Goal: Communication & Community: Answer question/provide support

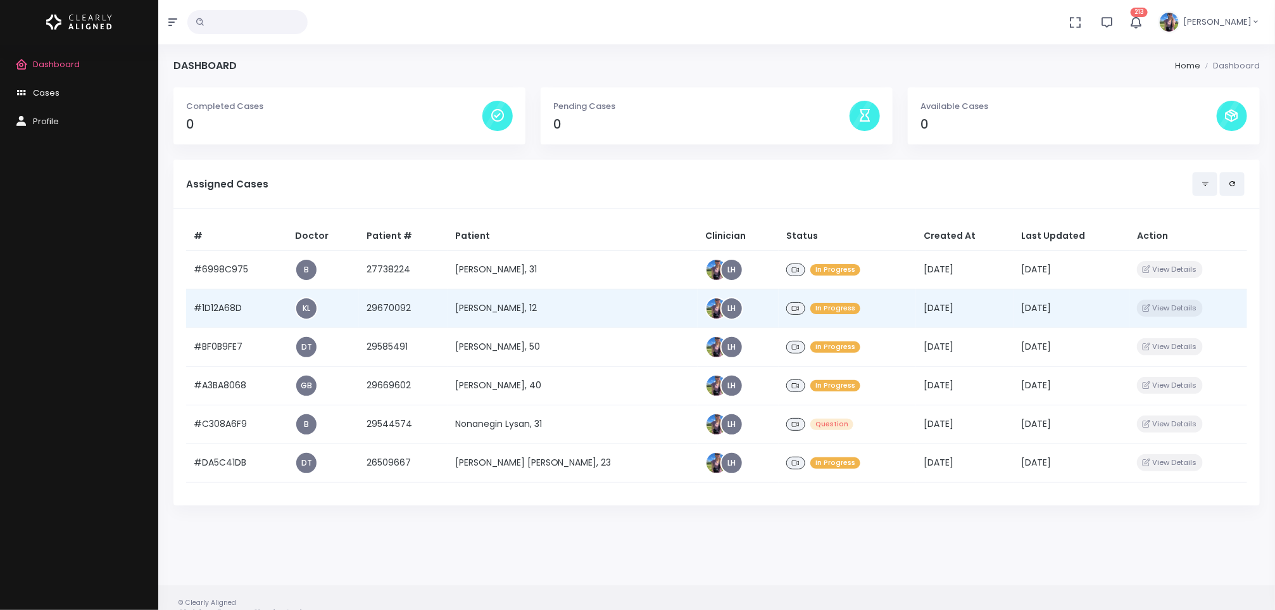
click at [527, 303] on td "[PERSON_NAME], 12" at bounding box center [573, 308] width 250 height 39
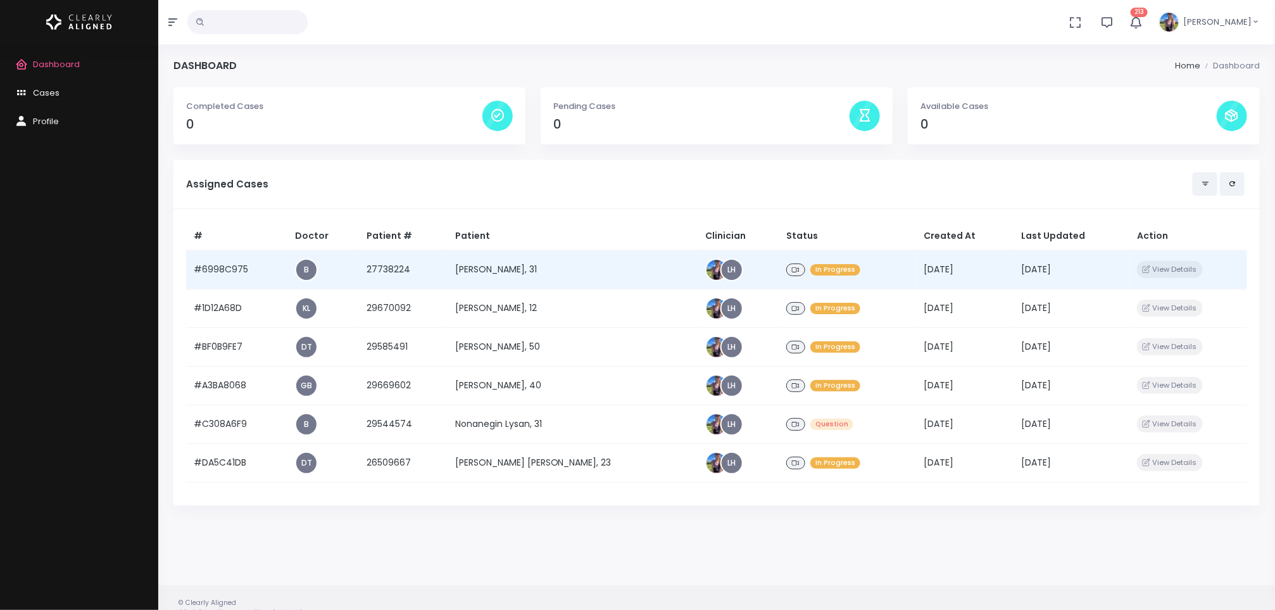
click at [517, 270] on td "[PERSON_NAME], 31" at bounding box center [573, 269] width 250 height 39
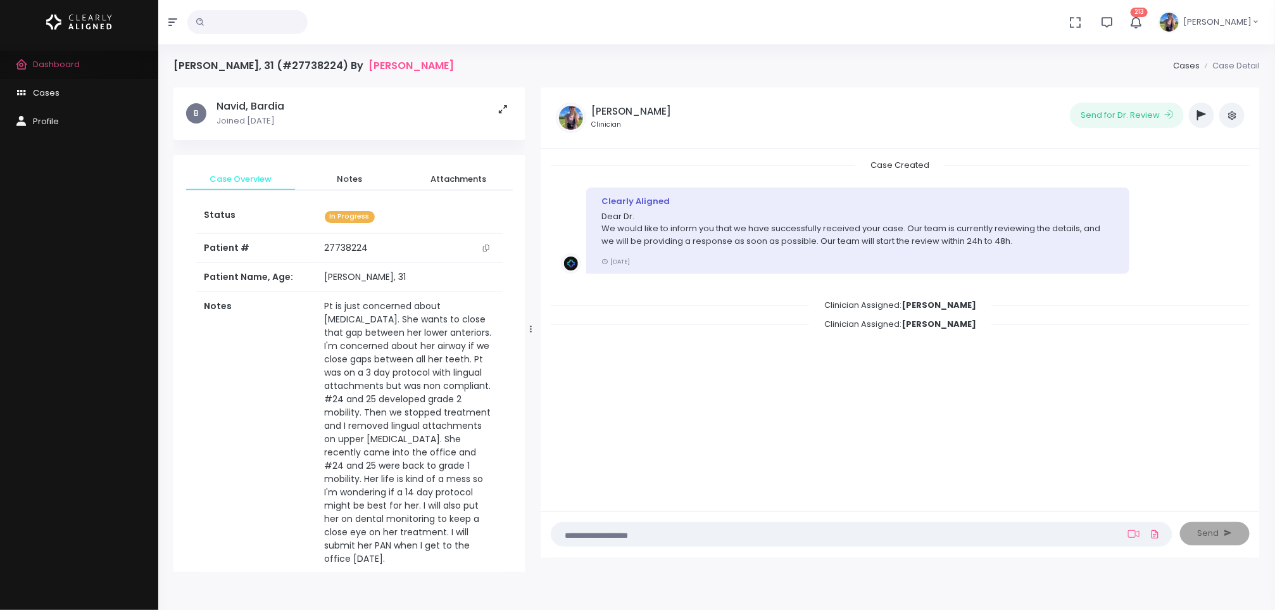
click at [40, 61] on span "Dashboard" at bounding box center [56, 64] width 47 height 12
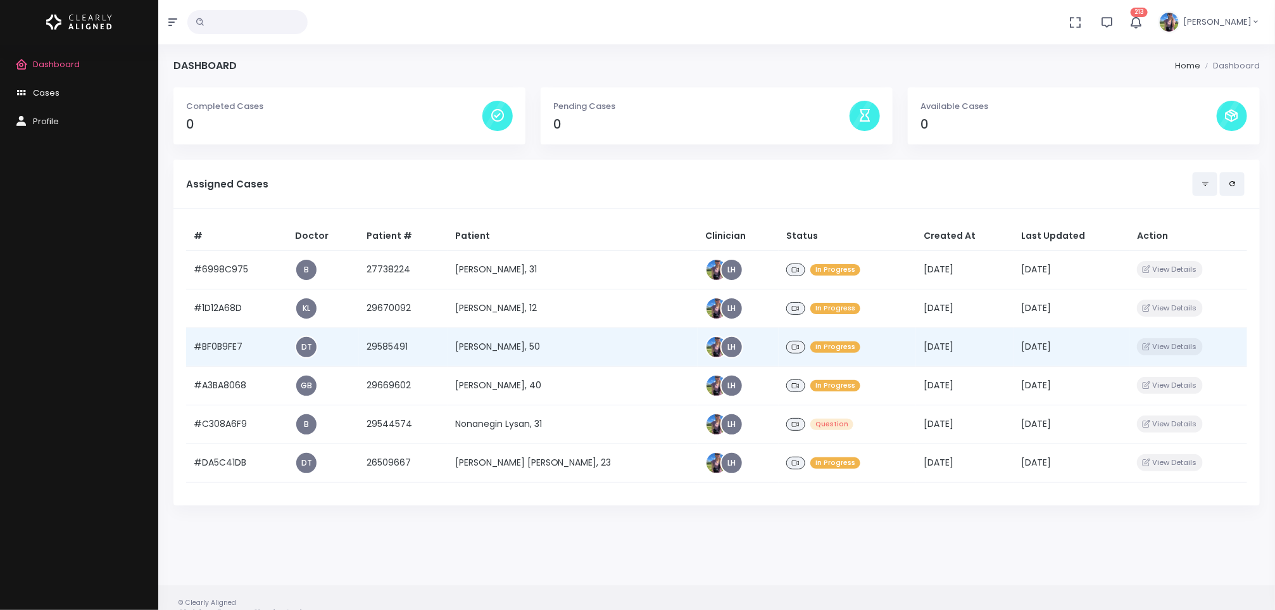
click at [485, 350] on td "[PERSON_NAME], 50" at bounding box center [573, 346] width 250 height 39
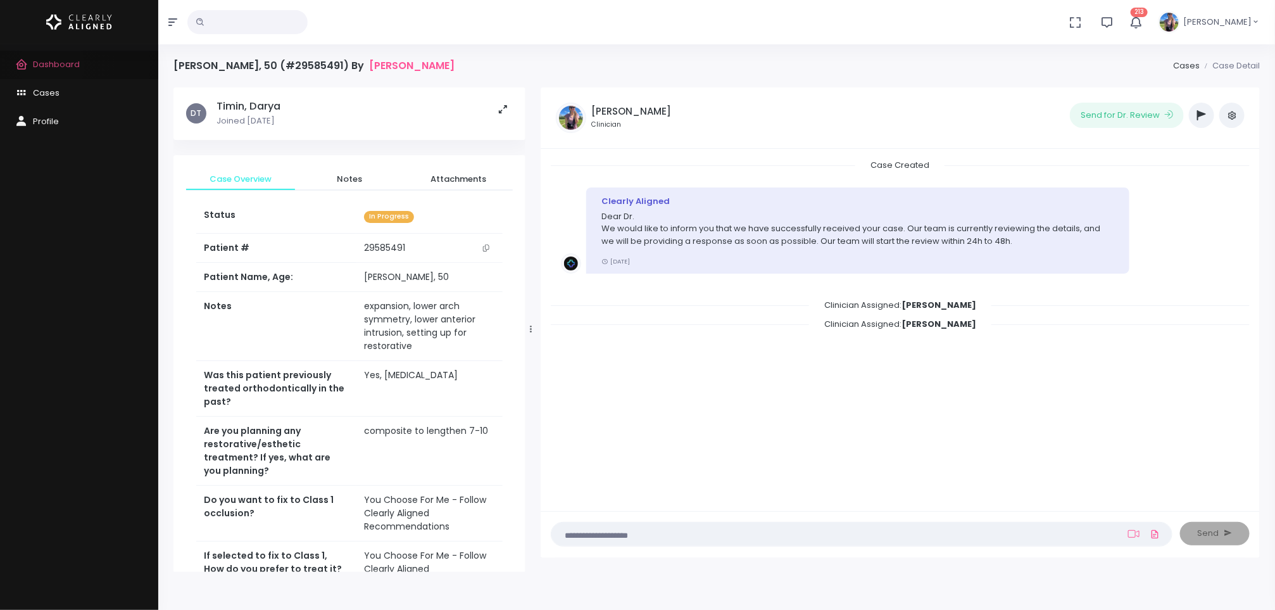
click at [51, 65] on span "Dashboard" at bounding box center [56, 64] width 47 height 12
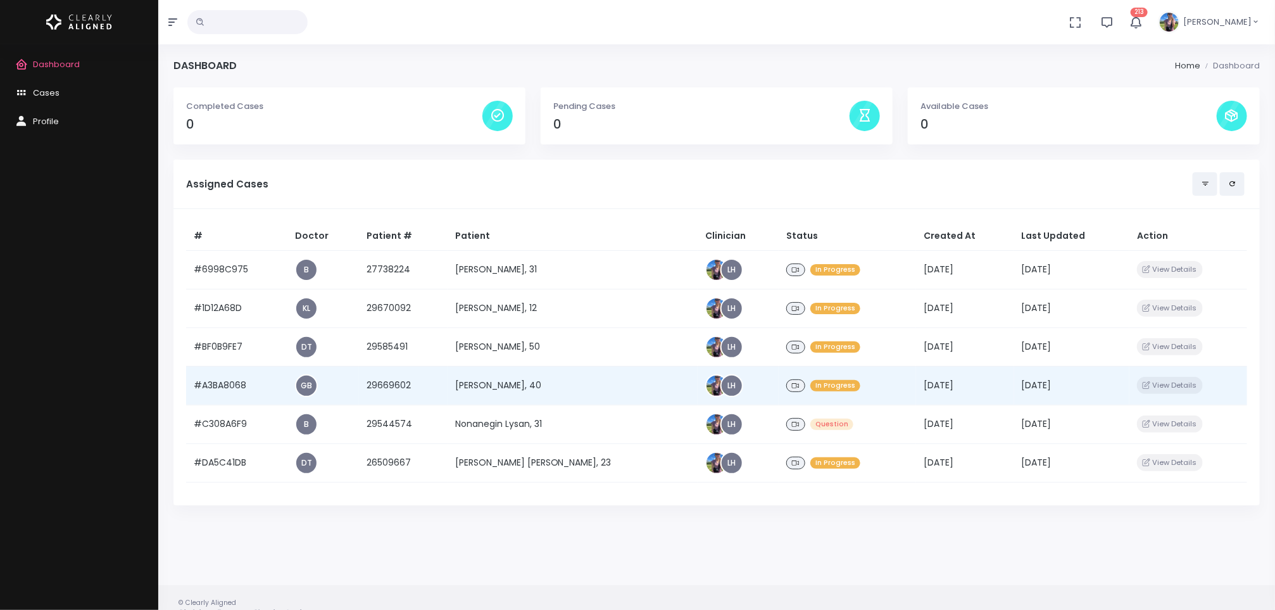
click at [534, 381] on td "[PERSON_NAME], 40" at bounding box center [573, 385] width 250 height 39
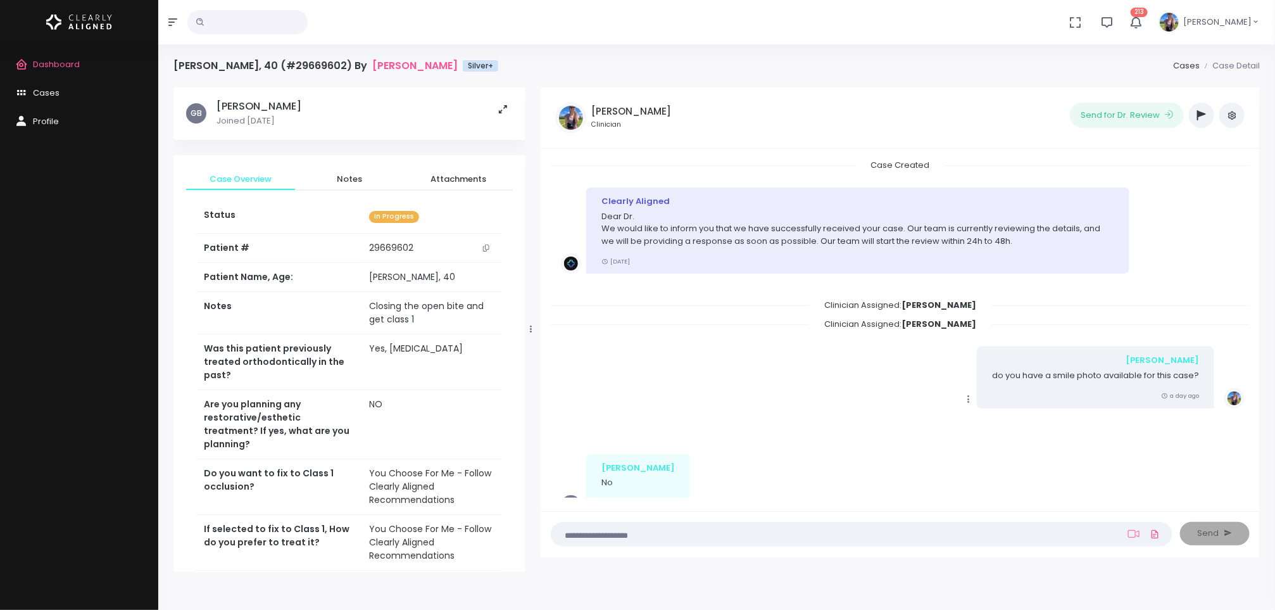
scroll to position [46, 0]
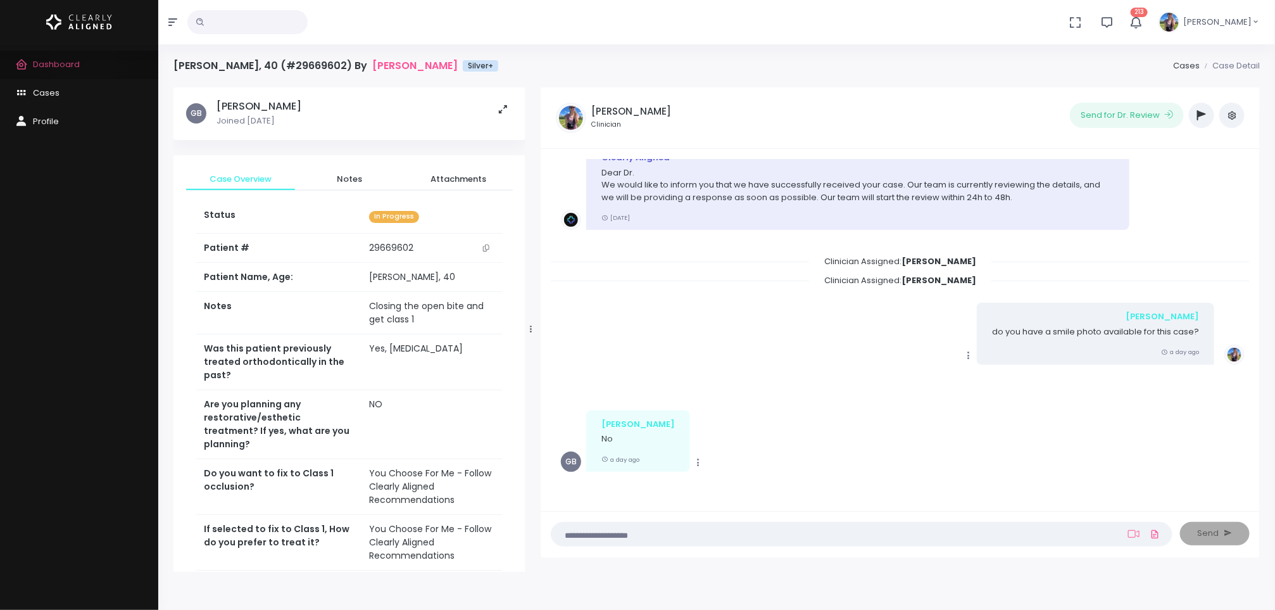
click at [84, 61] on link "Dashboard" at bounding box center [79, 65] width 158 height 28
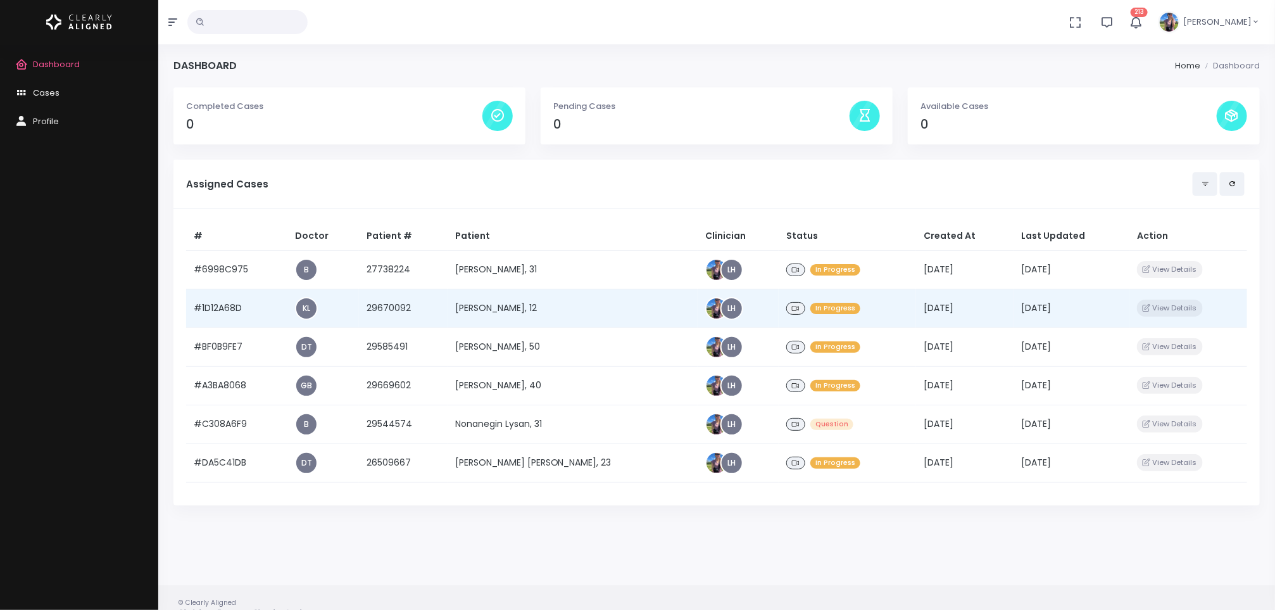
click at [515, 313] on td "[PERSON_NAME], 12" at bounding box center [573, 308] width 250 height 39
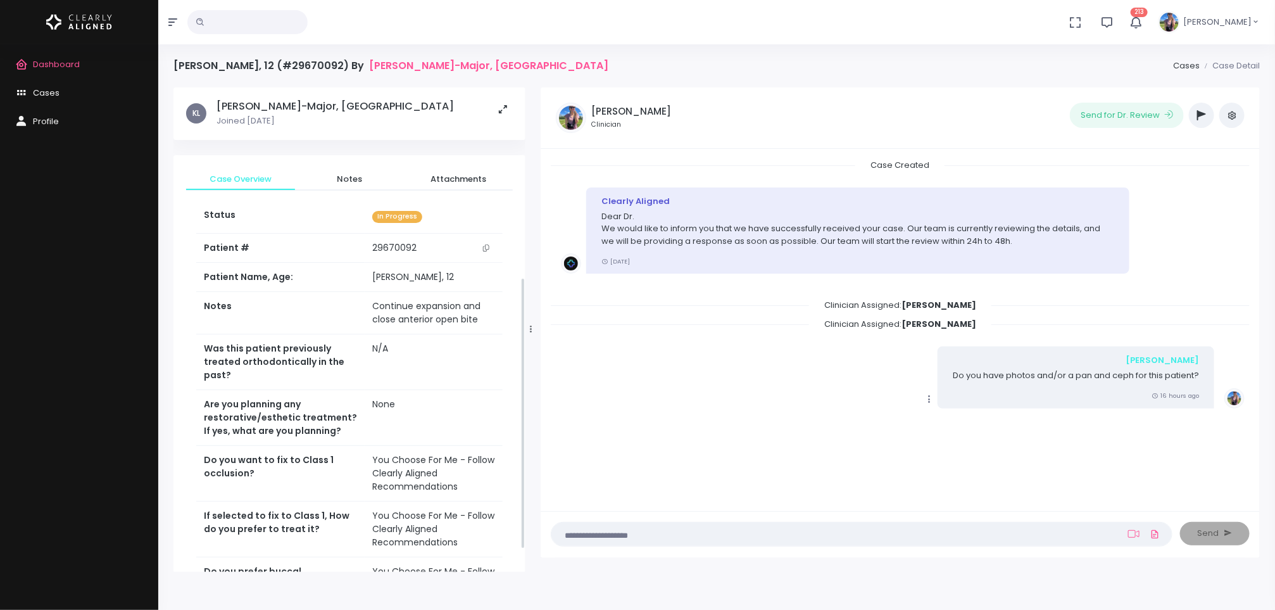
scroll to position [378, 0]
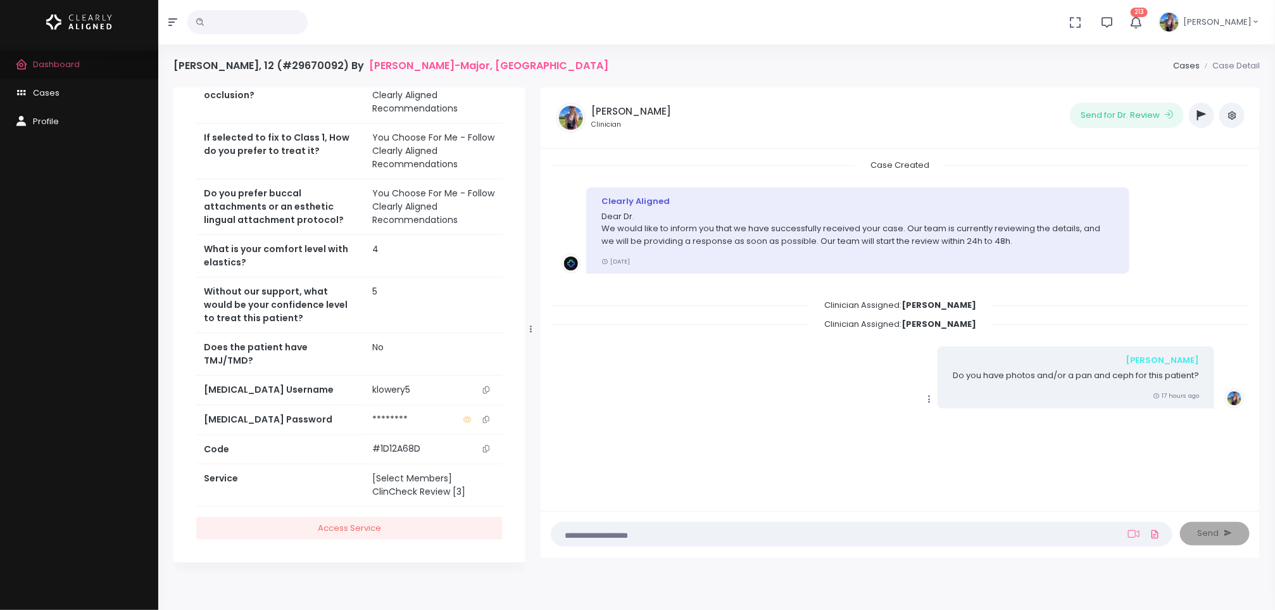
click at [50, 63] on span "Dashboard" at bounding box center [56, 64] width 47 height 12
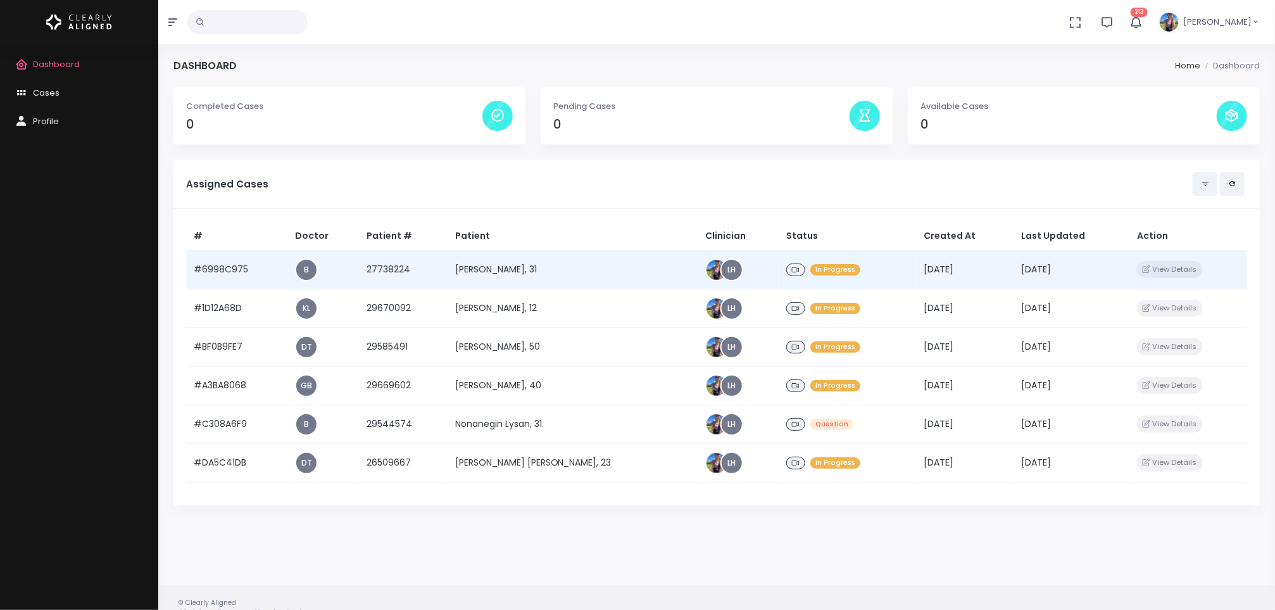
click at [510, 267] on td "[PERSON_NAME], 31" at bounding box center [573, 269] width 250 height 39
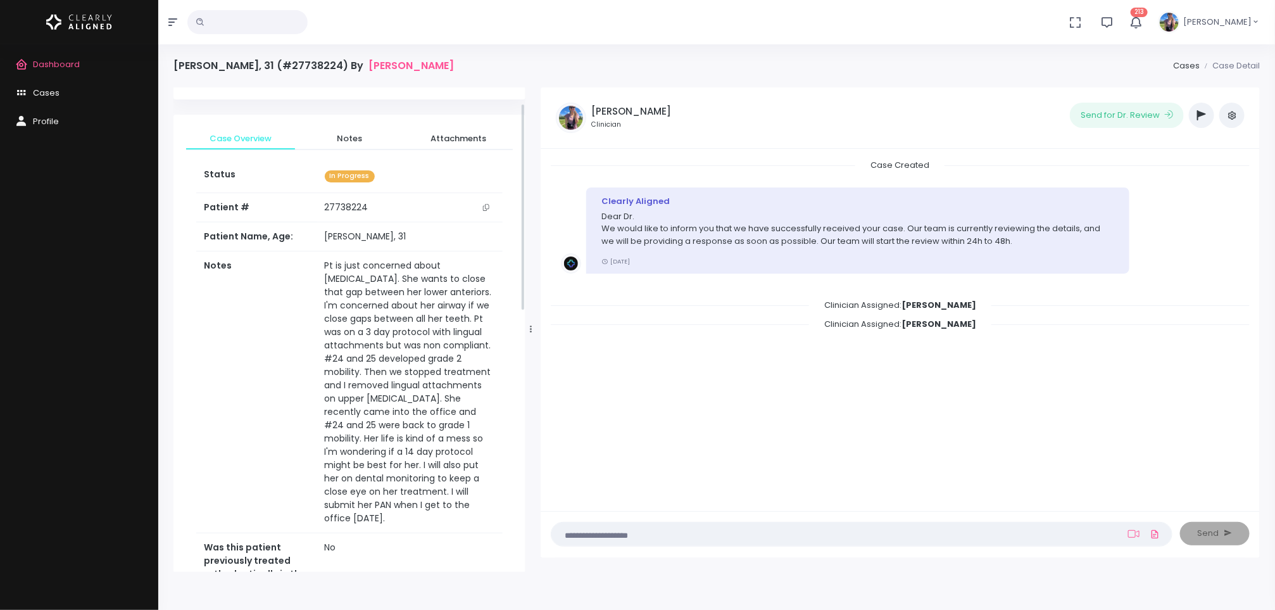
scroll to position [42, 0]
click at [802, 536] on textarea at bounding box center [837, 534] width 556 height 14
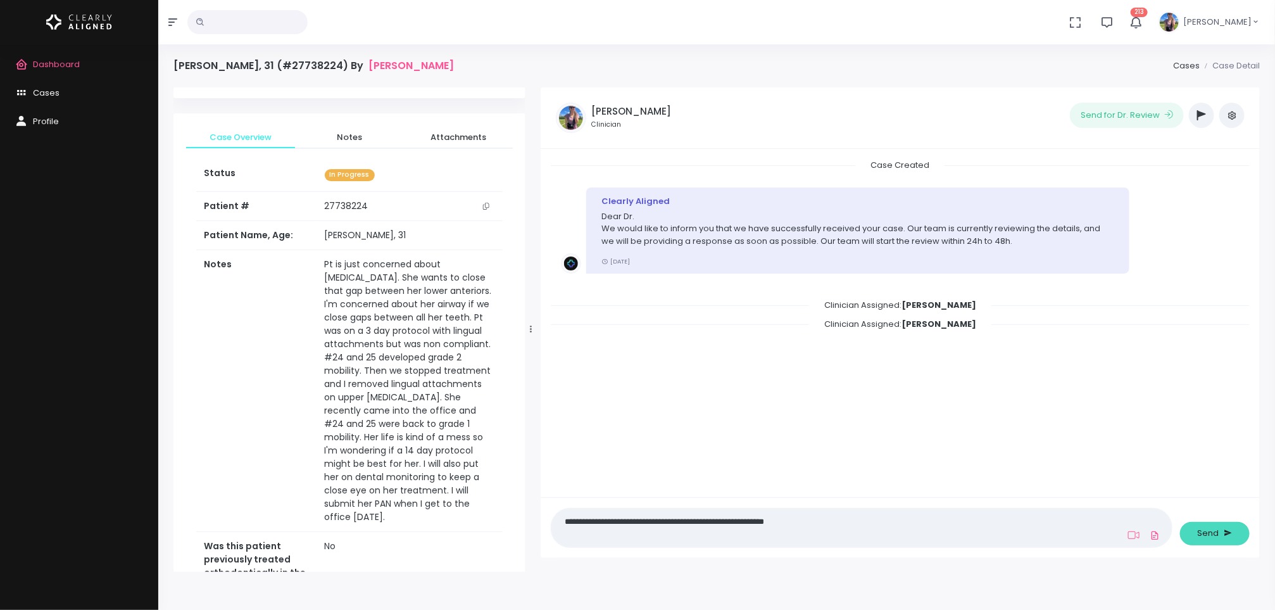
type textarea "**********"
click at [1222, 528] on button "Send" at bounding box center [1215, 533] width 70 height 23
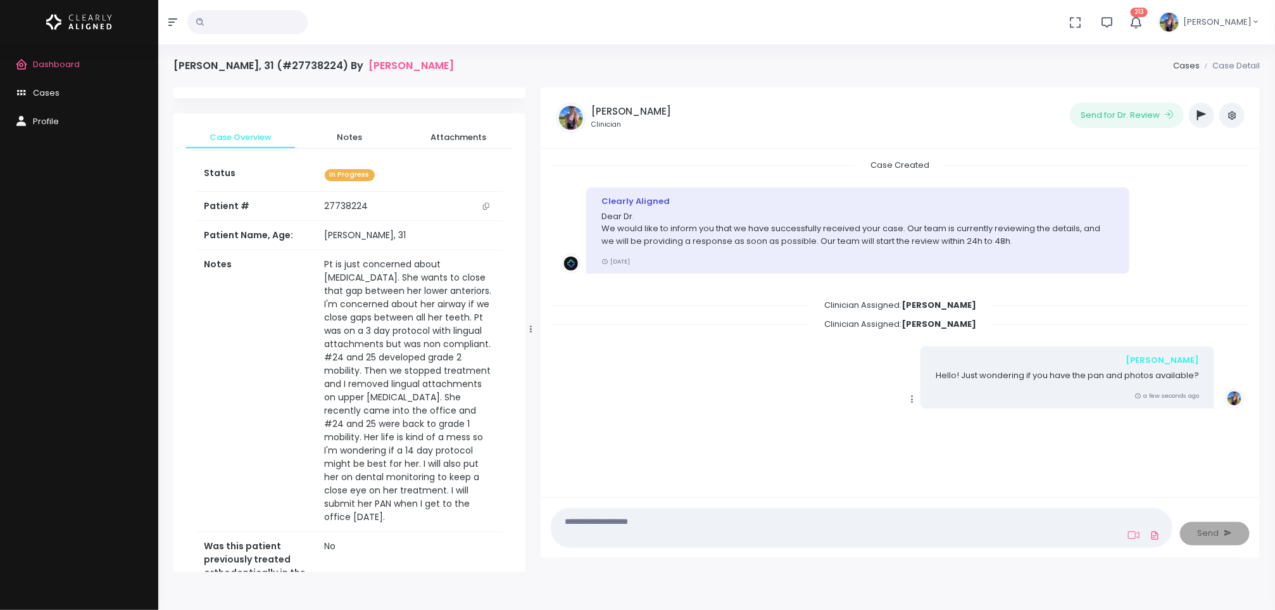
click at [70, 59] on span "Dashboard" at bounding box center [56, 64] width 47 height 12
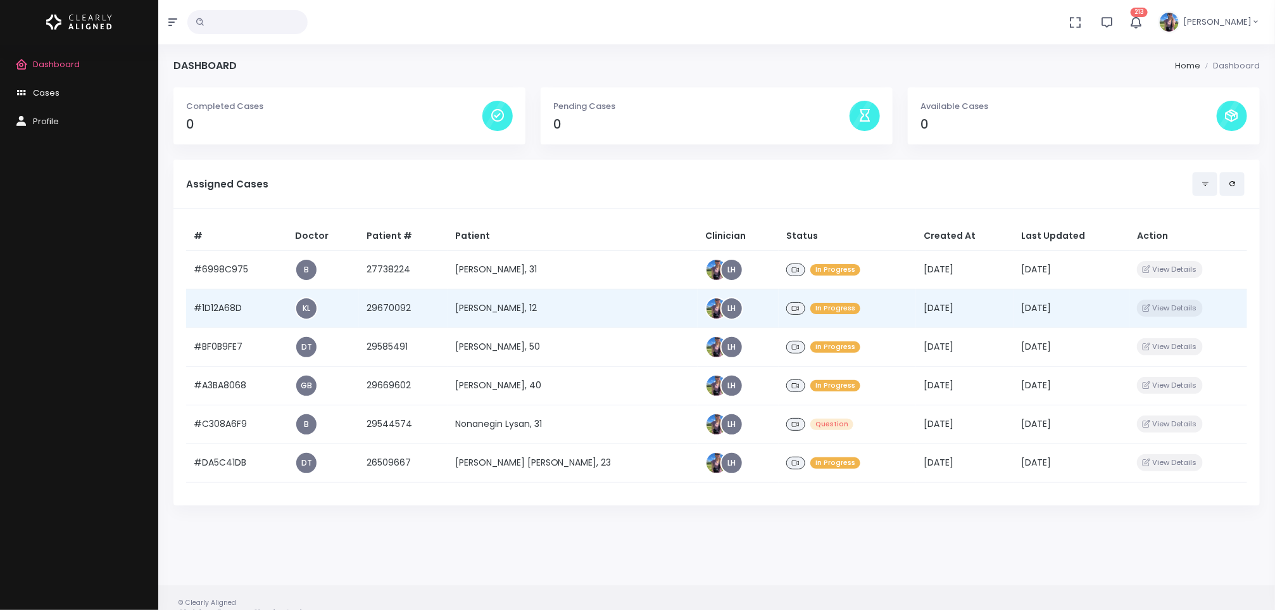
click at [517, 308] on td "[PERSON_NAME], 12" at bounding box center [573, 308] width 250 height 39
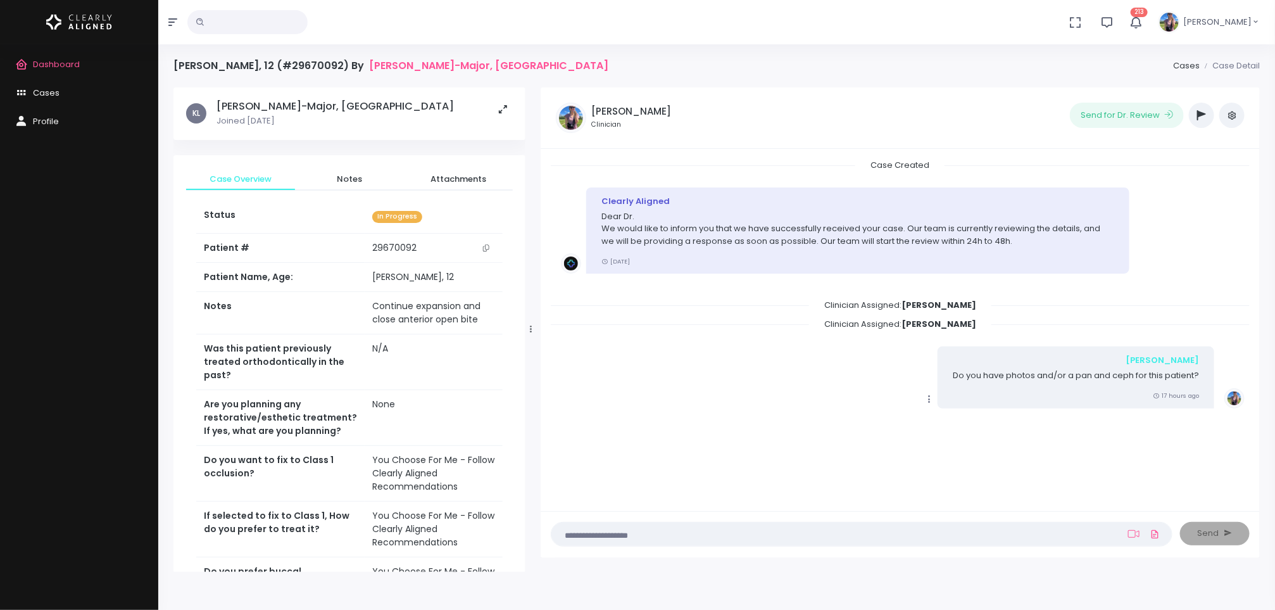
click at [857, 534] on textarea at bounding box center [837, 534] width 556 height 14
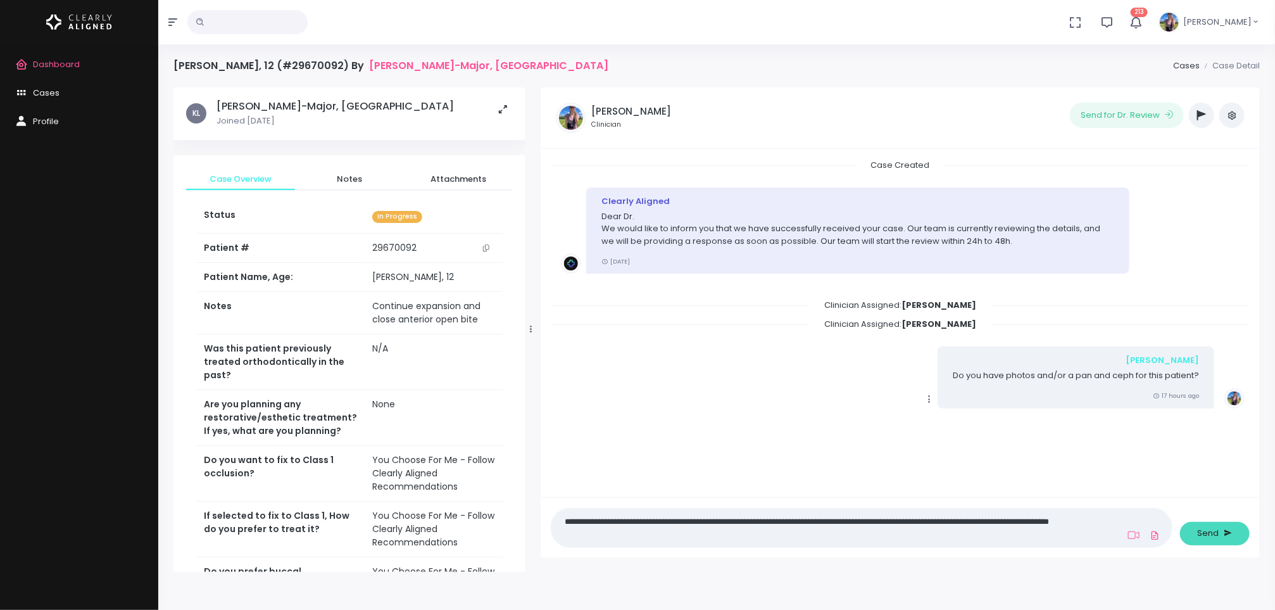
type textarea "**********"
click at [1218, 530] on span "Send" at bounding box center [1209, 533] width 22 height 13
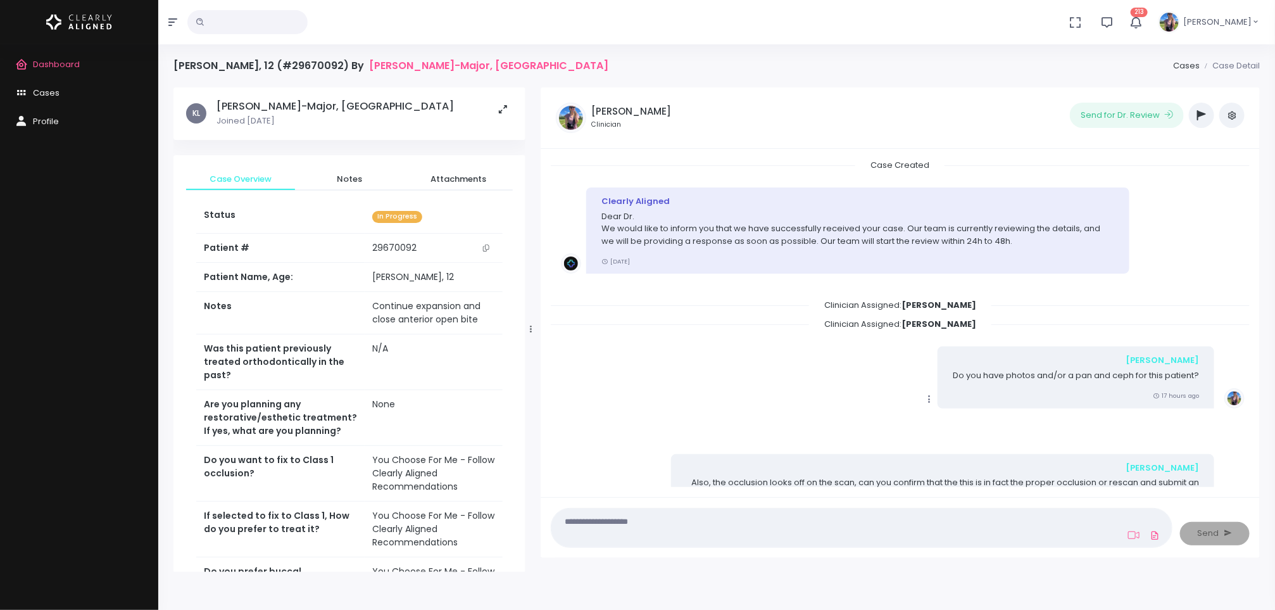
click at [242, 104] on h5 "[PERSON_NAME]-Major, [GEOGRAPHIC_DATA]" at bounding box center [335, 106] width 237 height 13
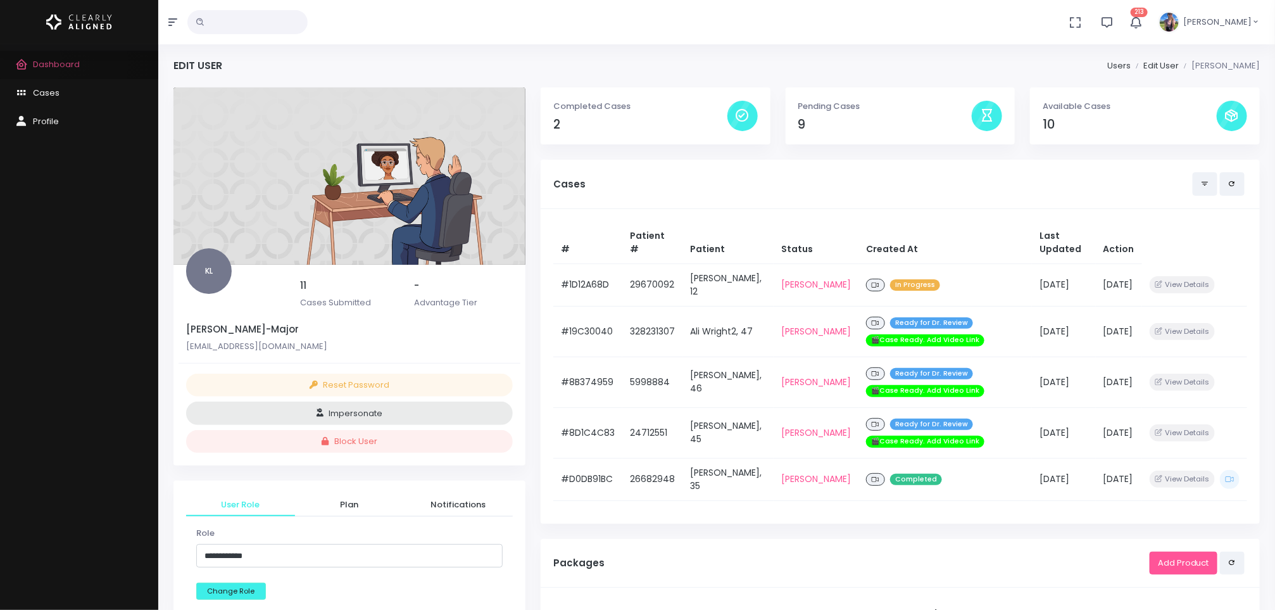
click at [29, 61] on icon "scrollable content" at bounding box center [24, 65] width 18 height 16
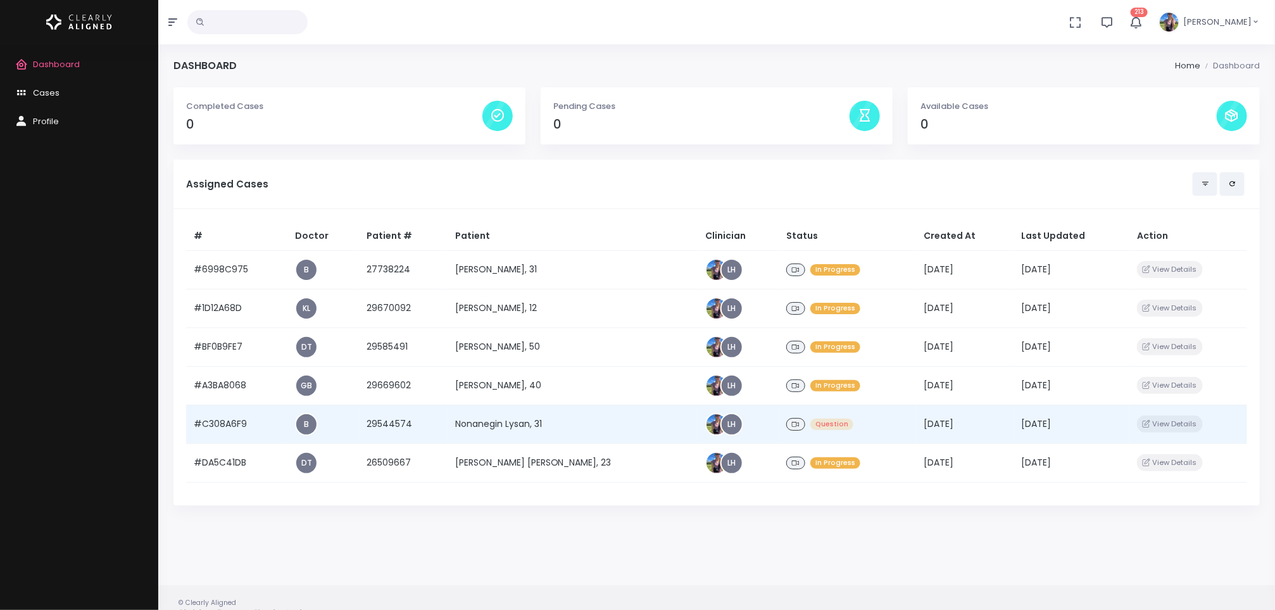
click at [557, 432] on td "Nonanegin Lysan, 31" at bounding box center [573, 424] width 250 height 39
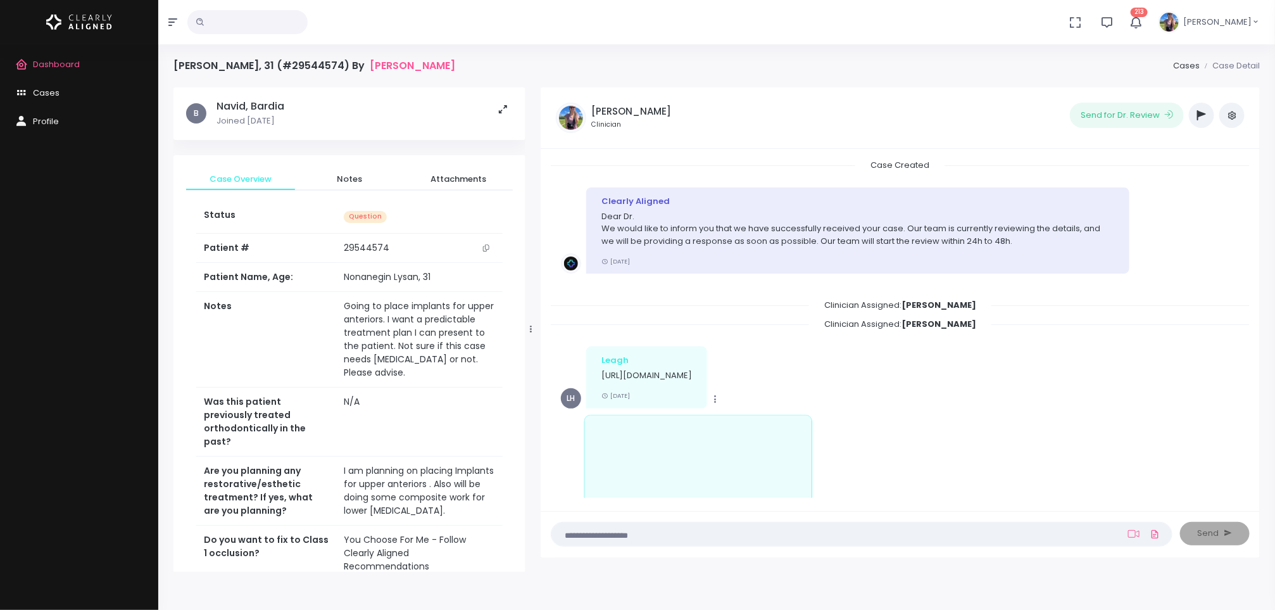
scroll to position [410, 0]
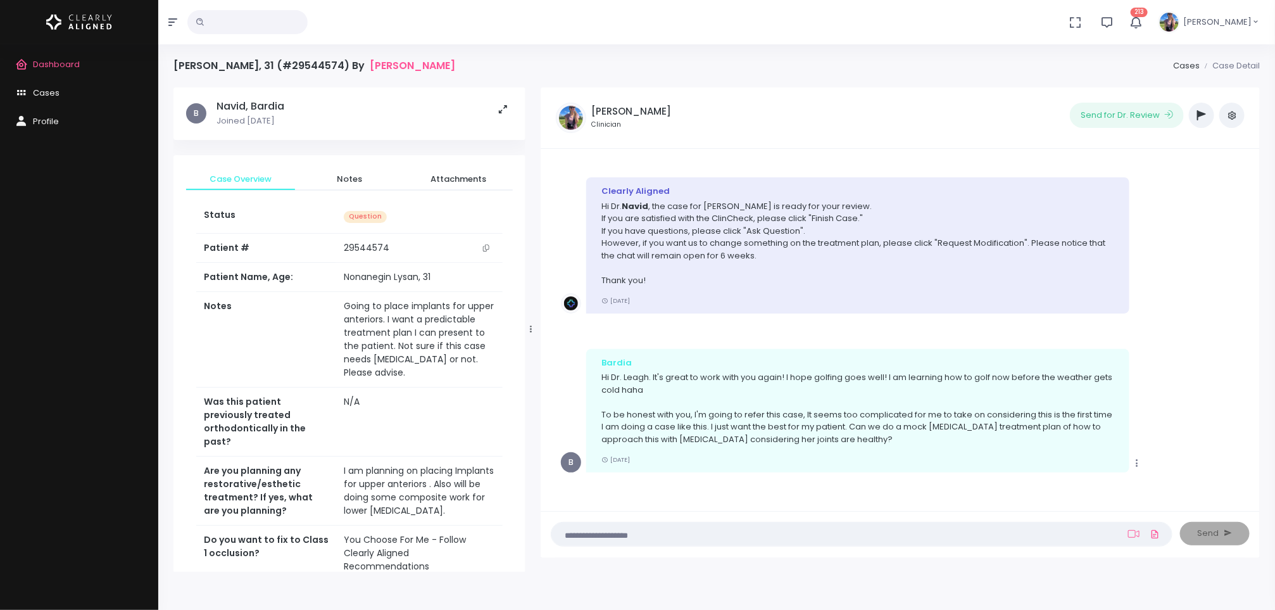
click at [1201, 114] on icon "button" at bounding box center [1202, 115] width 9 height 10
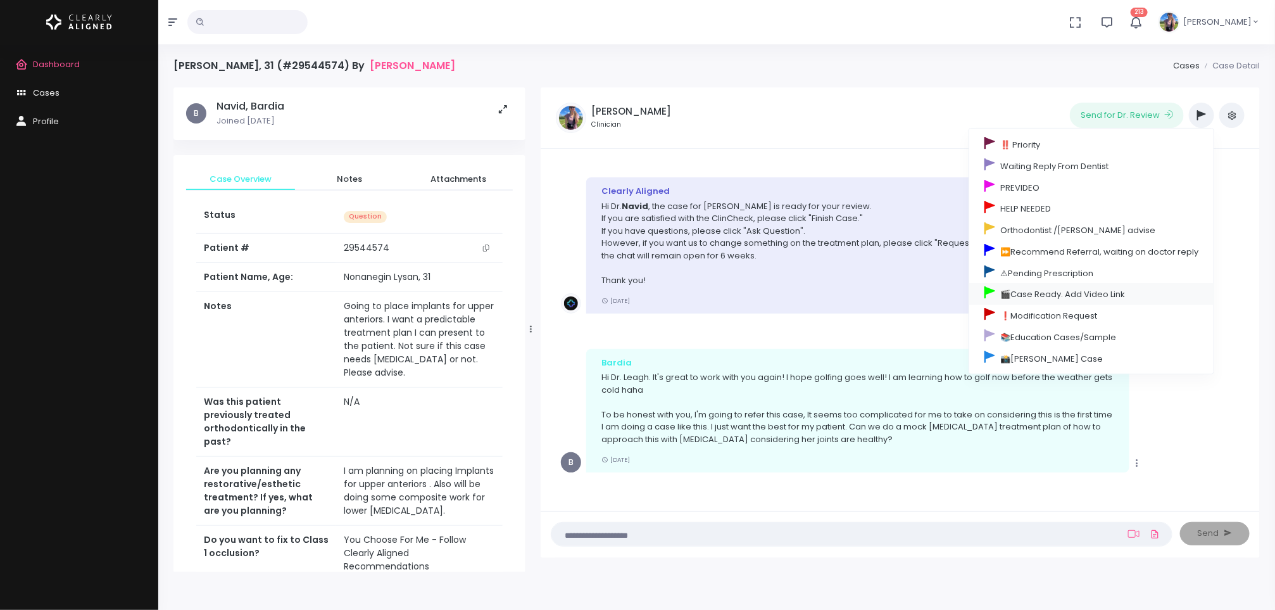
click at [1070, 297] on link "🎬Case Ready. Add Video Link" at bounding box center [1092, 294] width 244 height 22
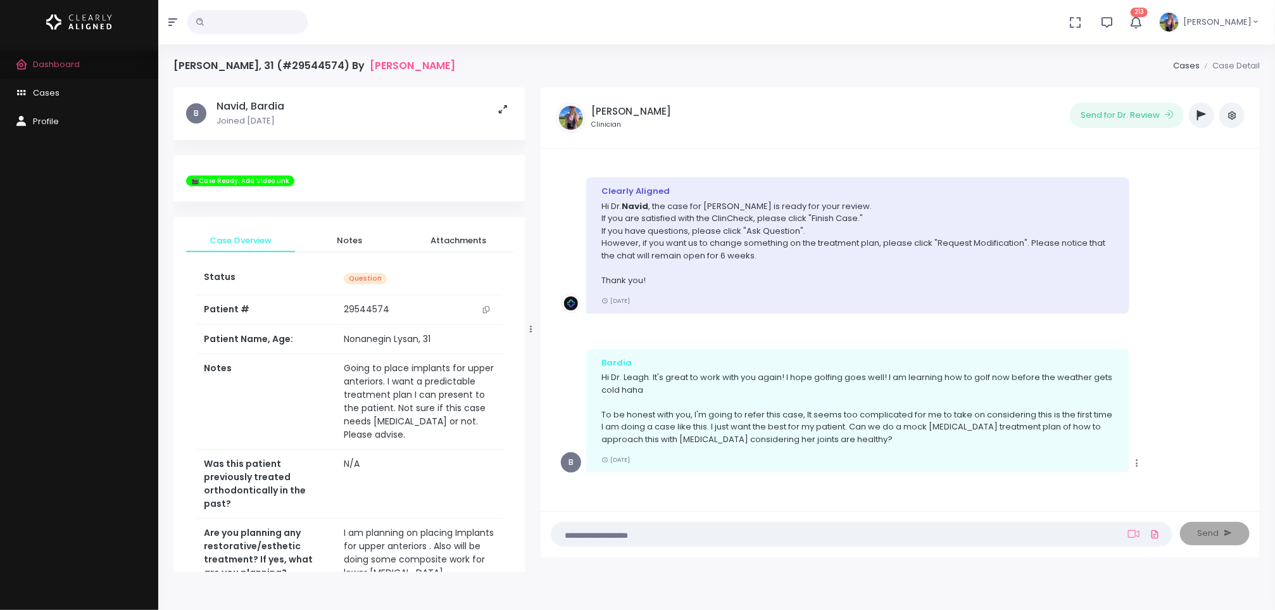
click at [40, 60] on span "Dashboard" at bounding box center [56, 64] width 47 height 12
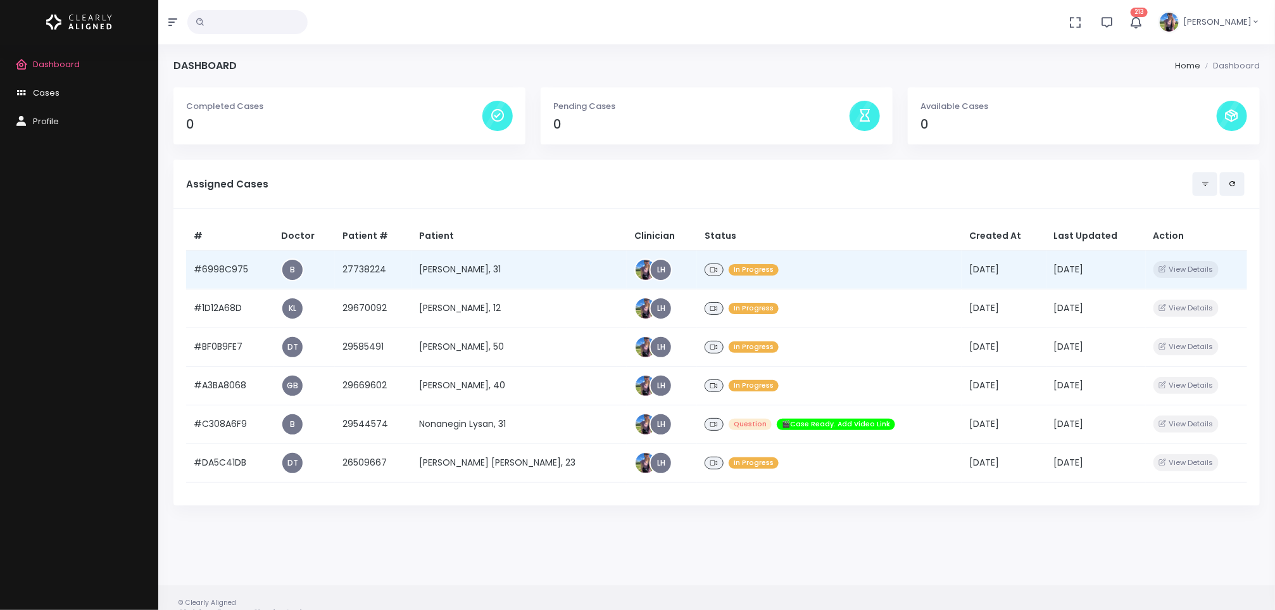
click at [524, 259] on td "[PERSON_NAME], 31" at bounding box center [520, 269] width 216 height 39
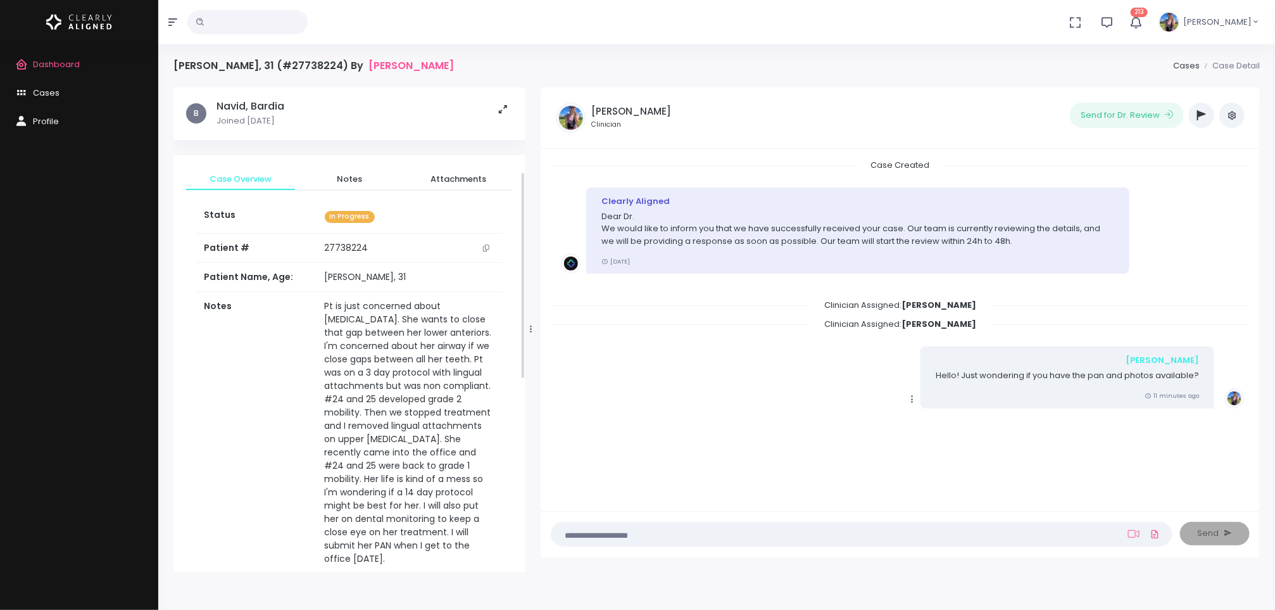
scroll to position [645, 0]
